Goal: Transaction & Acquisition: Purchase product/service

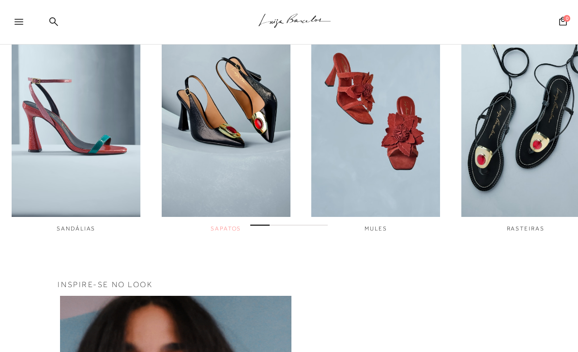
click at [244, 137] on img "2 / 6" at bounding box center [226, 95] width 129 height 241
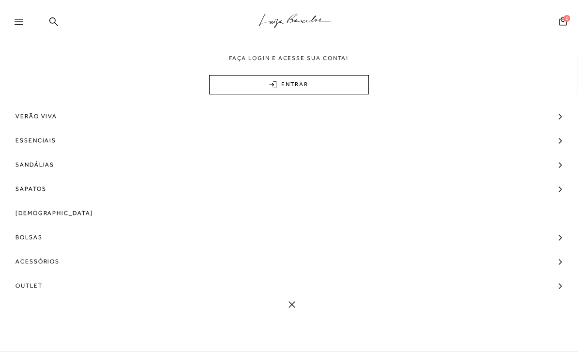
click at [498, 79] on div "Faça login e acesse sua conta! ENTRAR" at bounding box center [289, 74] width 578 height 40
click at [42, 163] on span "Sandálias" at bounding box center [34, 164] width 39 height 24
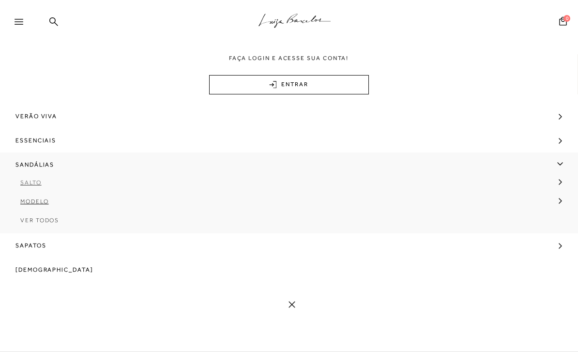
click at [29, 181] on span "Salto" at bounding box center [30, 182] width 21 height 7
click at [30, 180] on span "Salto" at bounding box center [30, 182] width 21 height 7
click at [31, 202] on span "Modelo" at bounding box center [34, 201] width 29 height 7
click at [55, 280] on span "Ver Todos" at bounding box center [47, 276] width 39 height 7
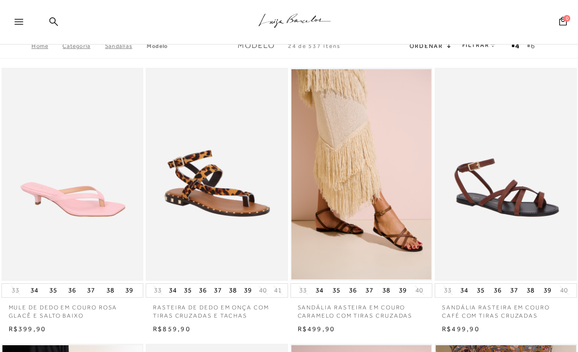
click at [68, 44] on div ".a{fill-rule:evenodd;stroke:#000!important;stroke-width:0!important;} Faça logi…" at bounding box center [289, 22] width 578 height 45
click at [75, 46] on link "Categoria" at bounding box center [83, 46] width 42 height 7
click at [72, 45] on link "Categoria" at bounding box center [83, 46] width 42 height 7
click at [72, 46] on link "Categoria" at bounding box center [83, 46] width 42 height 7
click at [83, 47] on link "Categoria" at bounding box center [83, 46] width 42 height 7
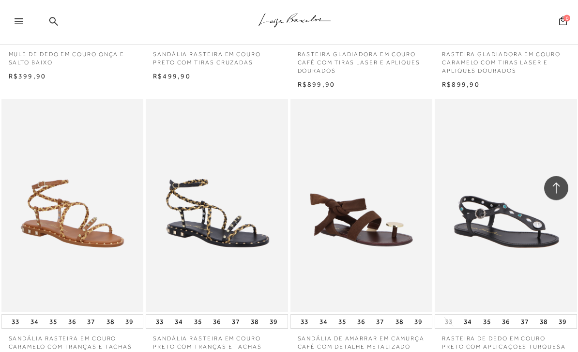
scroll to position [511, 0]
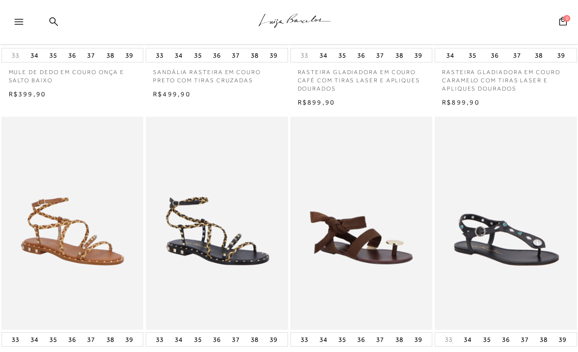
click at [15, 25] on div at bounding box center [23, 24] width 17 height 15
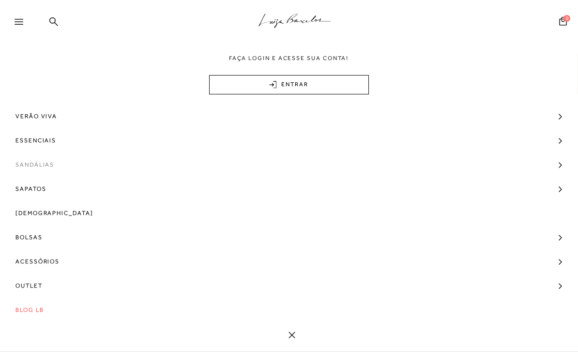
click at [33, 158] on span "Sandálias" at bounding box center [34, 164] width 39 height 24
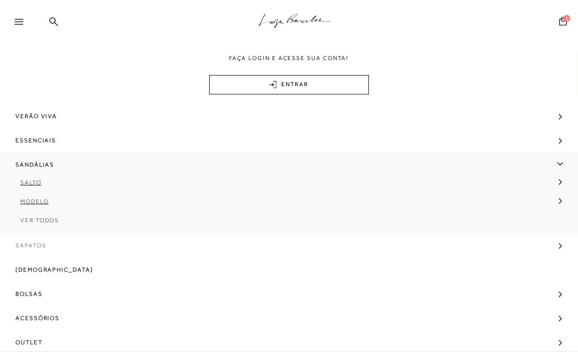
click at [28, 242] on span "Sapatos" at bounding box center [30, 245] width 30 height 24
click at [27, 223] on span "Modelo" at bounding box center [34, 225] width 29 height 7
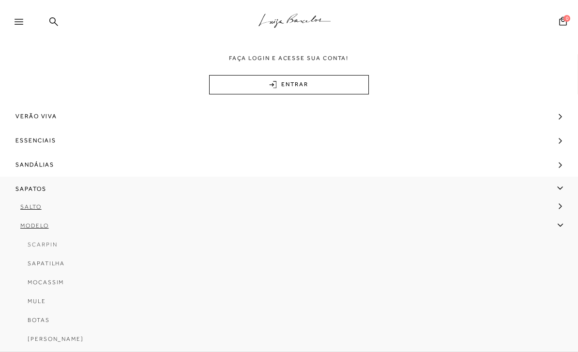
click at [46, 246] on span "Scarpin" at bounding box center [43, 244] width 30 height 7
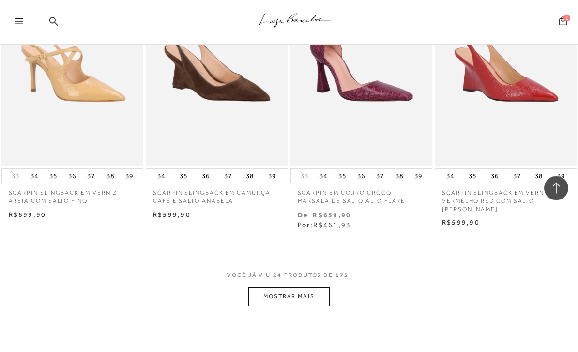
scroll to position [1535, 0]
click at [265, 293] on button "MOSTRAR MAIS" at bounding box center [288, 296] width 81 height 19
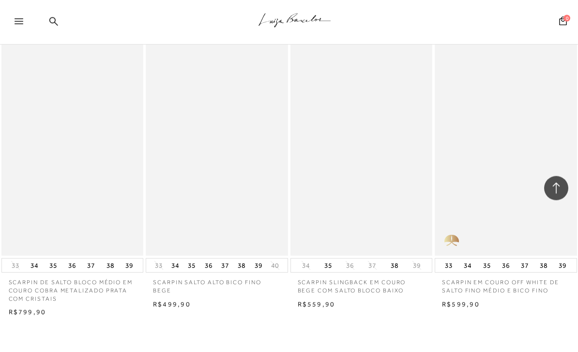
scroll to position [3176, 0]
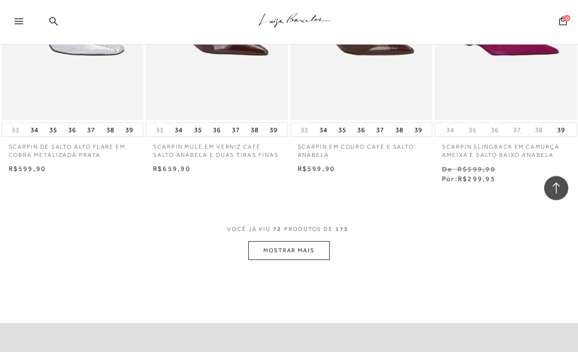
click at [288, 241] on button "MOSTRAR MAIS" at bounding box center [288, 250] width 81 height 19
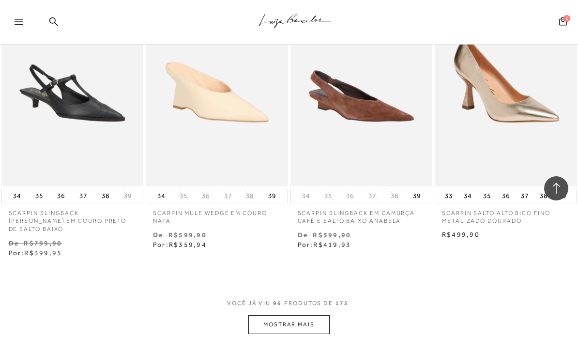
scroll to position [7141, 0]
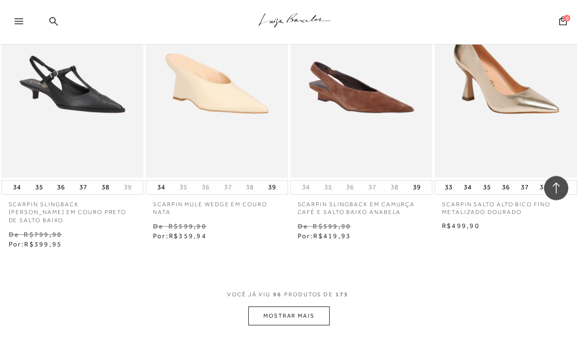
click at [295, 307] on button "MOSTRAR MAIS" at bounding box center [288, 316] width 81 height 19
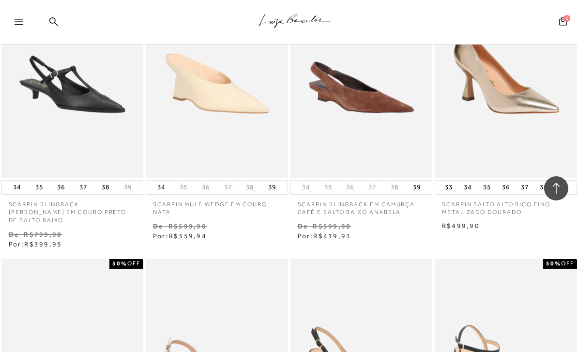
scroll to position [6752, 0]
